Goal: Check status: Check status

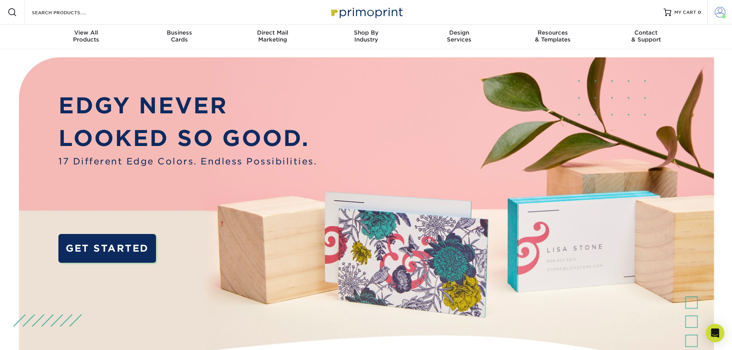
click at [716, 11] on span at bounding box center [720, 12] width 11 height 11
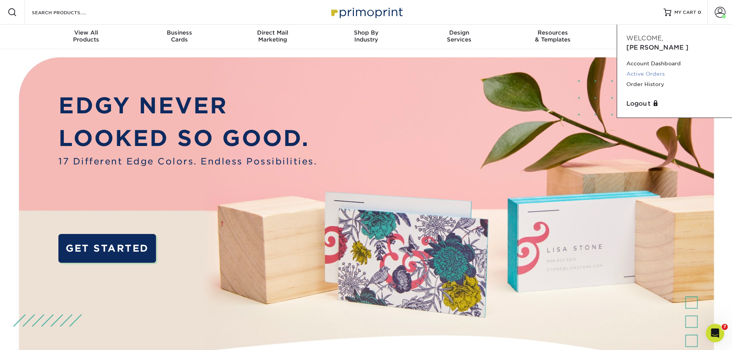
click at [660, 69] on link "Active Orders" at bounding box center [674, 74] width 96 height 10
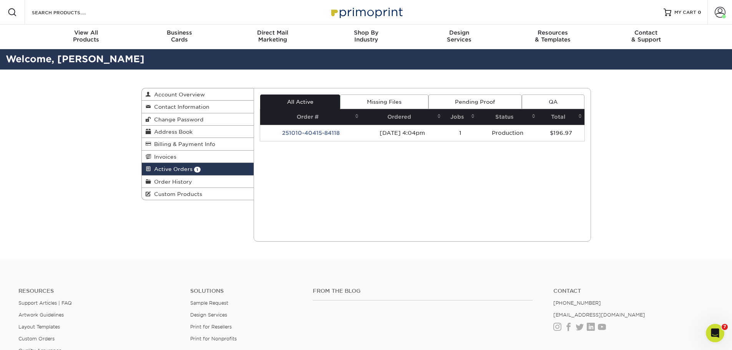
click at [327, 130] on td "251010-40415-84118" at bounding box center [310, 133] width 101 height 16
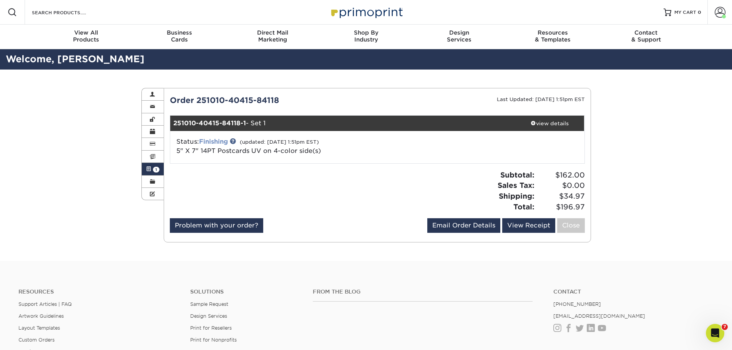
click at [223, 140] on link "Finishing" at bounding box center [213, 141] width 29 height 7
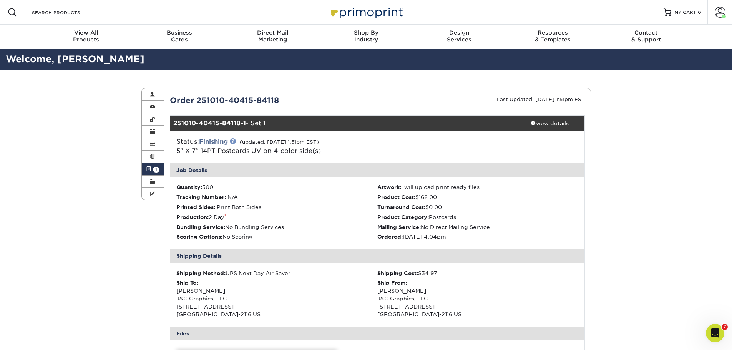
click at [234, 141] on link at bounding box center [233, 141] width 6 height 6
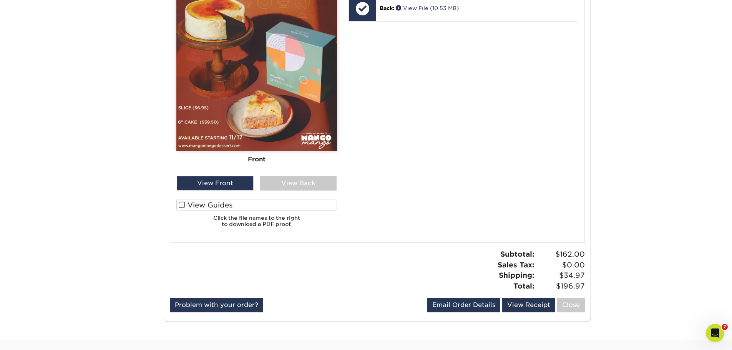
scroll to position [423, 0]
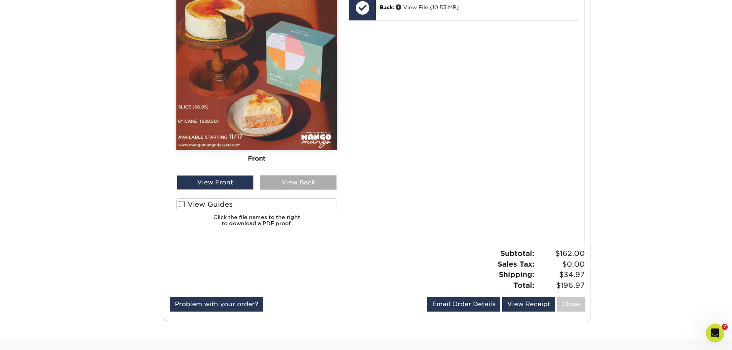
click at [290, 186] on div "View Back" at bounding box center [298, 182] width 77 height 15
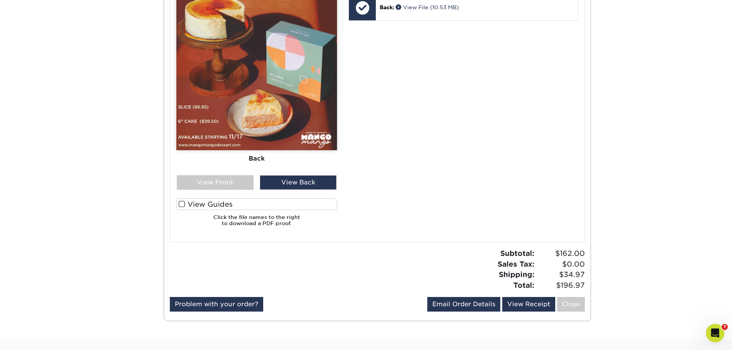
click at [183, 204] on span at bounding box center [182, 204] width 7 height 7
click at [0, 0] on input "View Guides" at bounding box center [0, 0] width 0 height 0
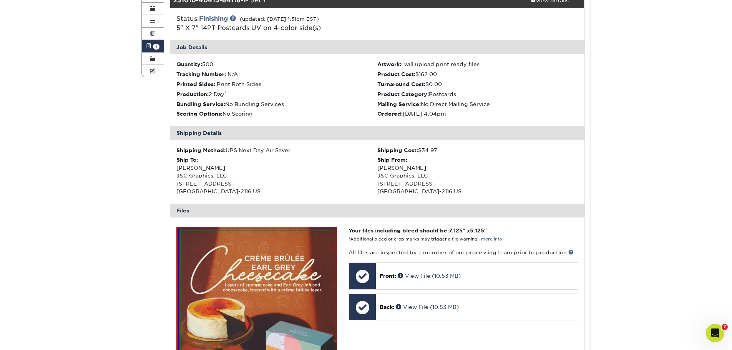
scroll to position [1, 0]
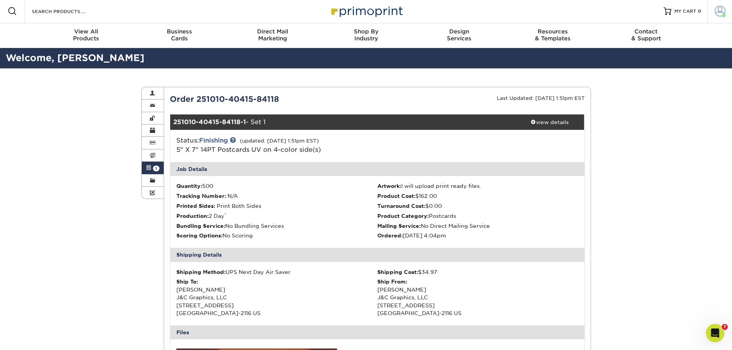
click at [715, 12] on span at bounding box center [720, 11] width 11 height 11
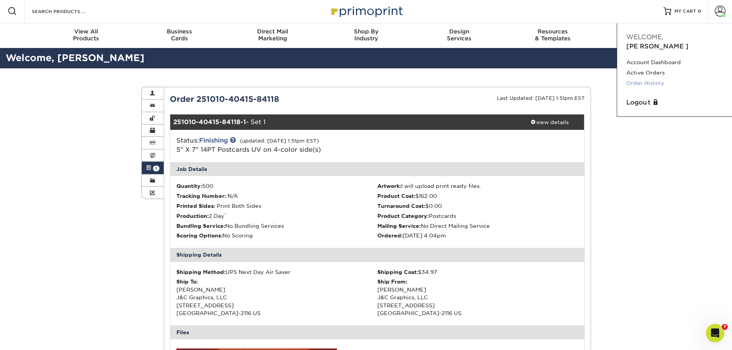
click at [653, 78] on link "Order History" at bounding box center [674, 83] width 96 height 10
